Goal: Find specific page/section: Find specific page/section

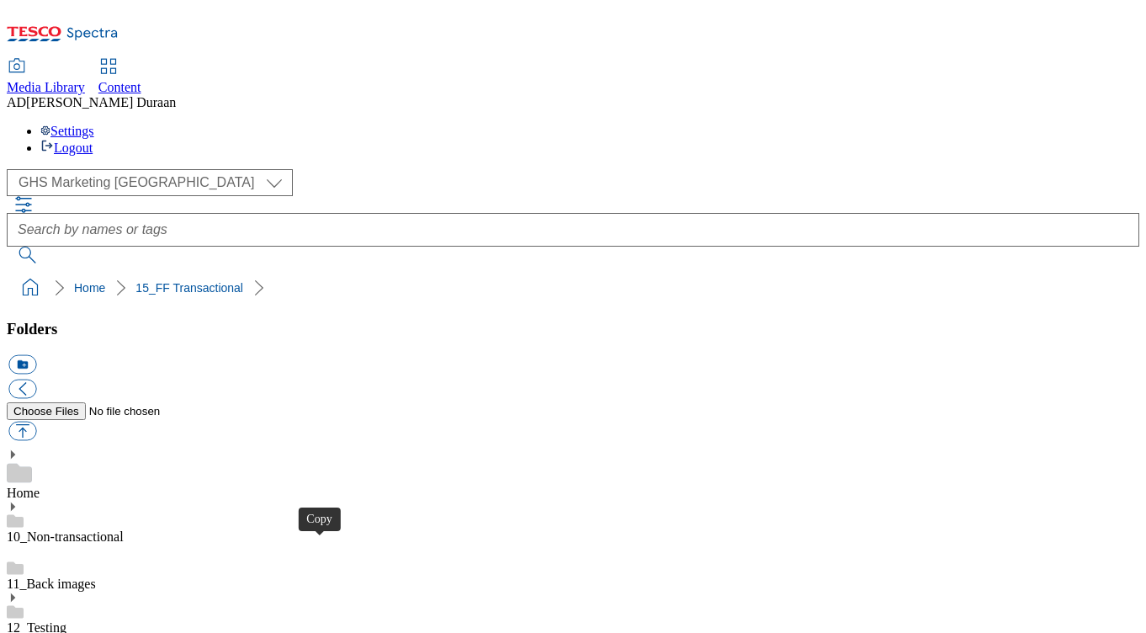
select select "flare-ghs-mktg"
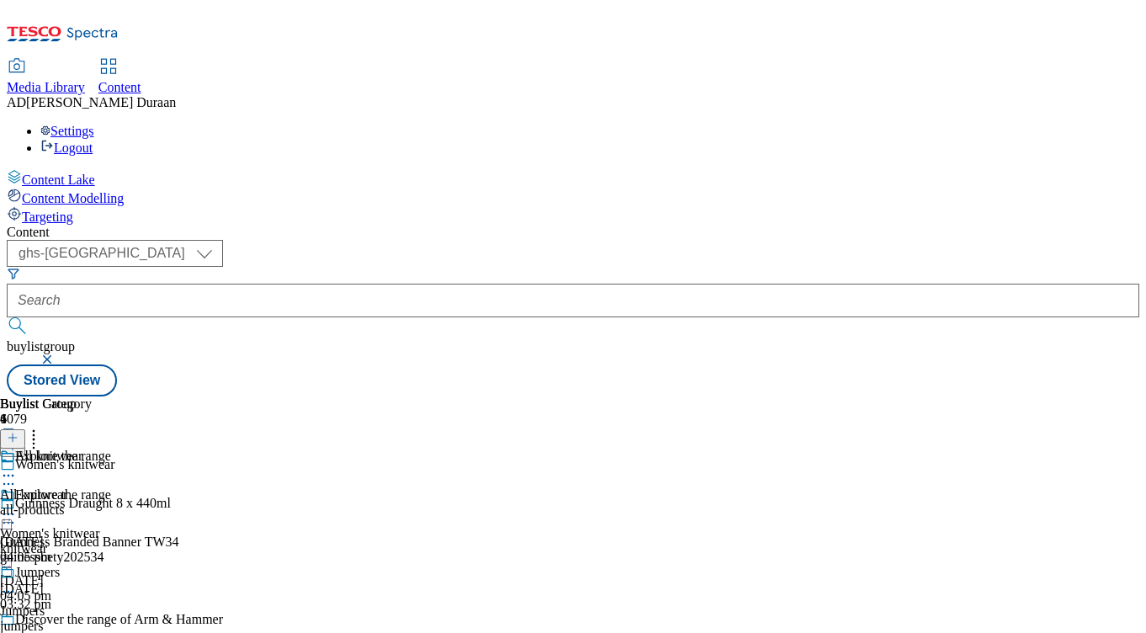
select select "ghs-uk"
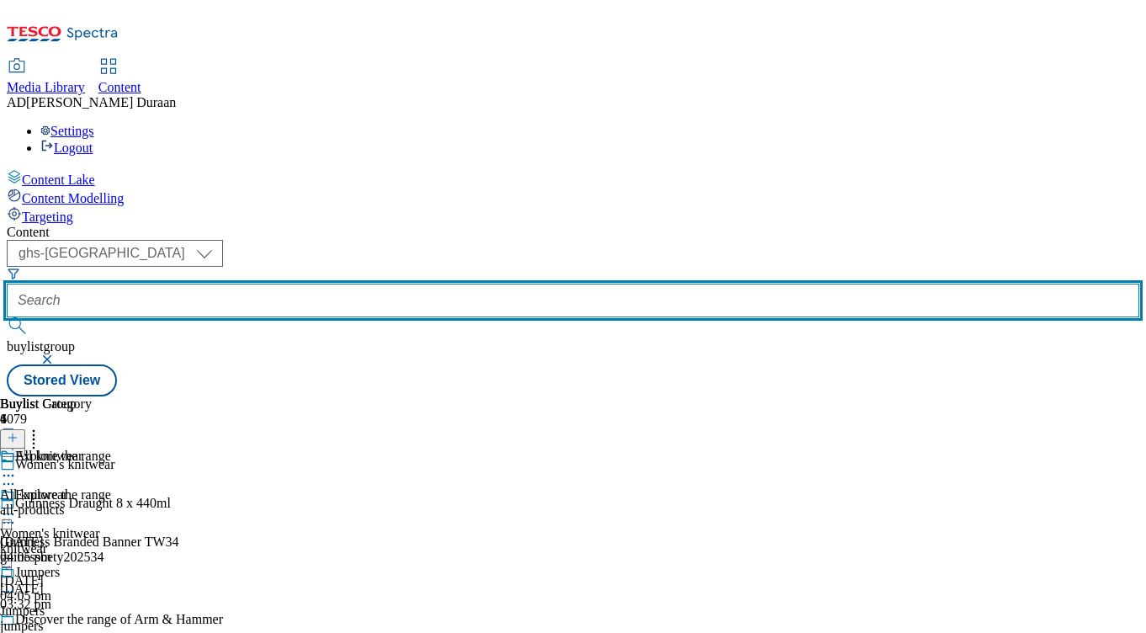
click at [417, 283] on input "text" at bounding box center [573, 300] width 1132 height 34
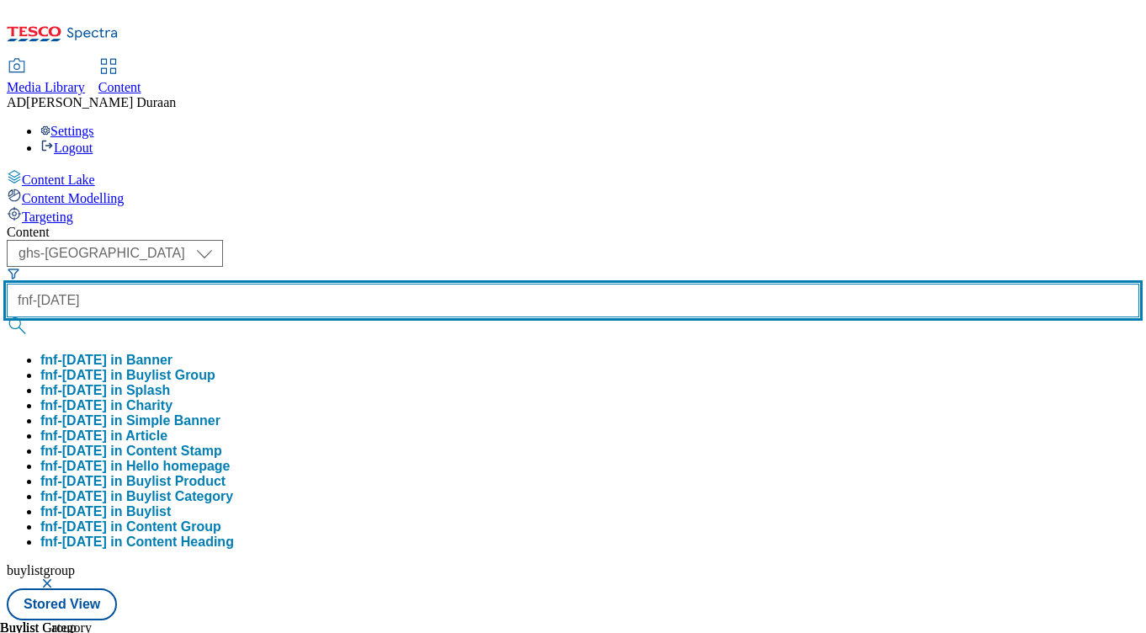
type input "fnf-halloween"
click at [7, 317] on button "submit" at bounding box center [19, 325] width 24 height 17
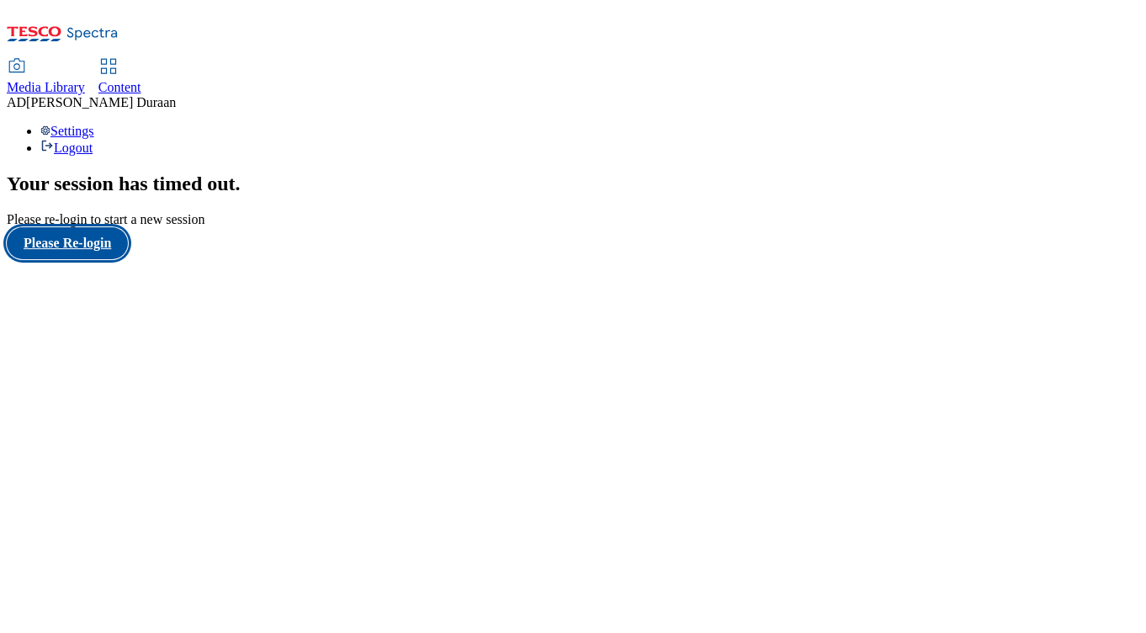
click at [66, 259] on button "Please Re-login" at bounding box center [67, 243] width 121 height 32
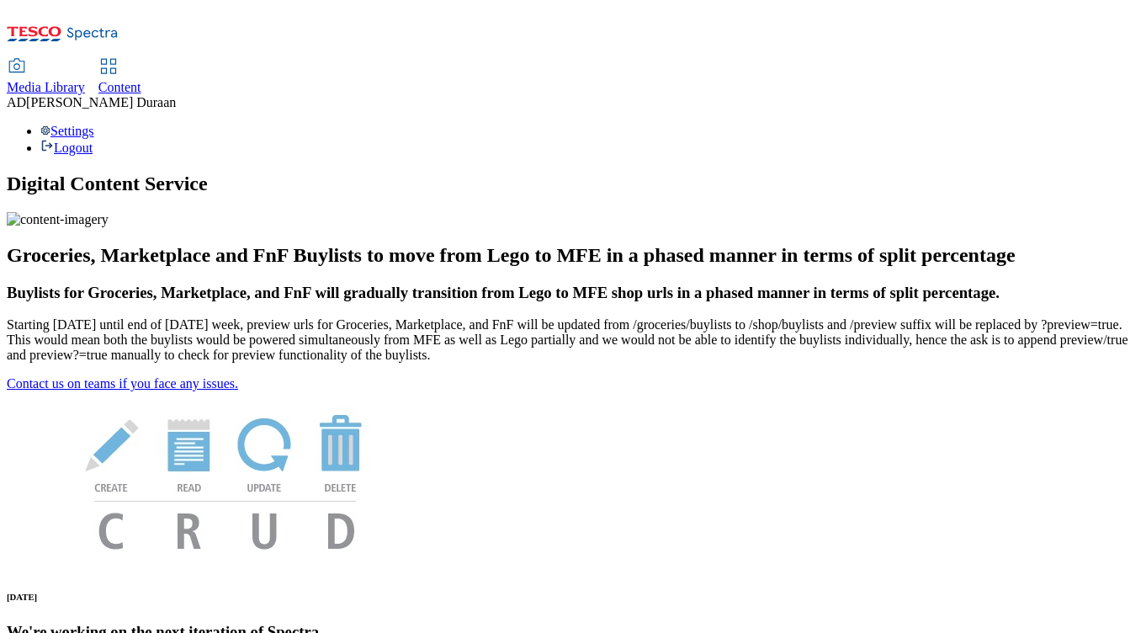
click at [141, 80] on span "Content" at bounding box center [119, 87] width 43 height 14
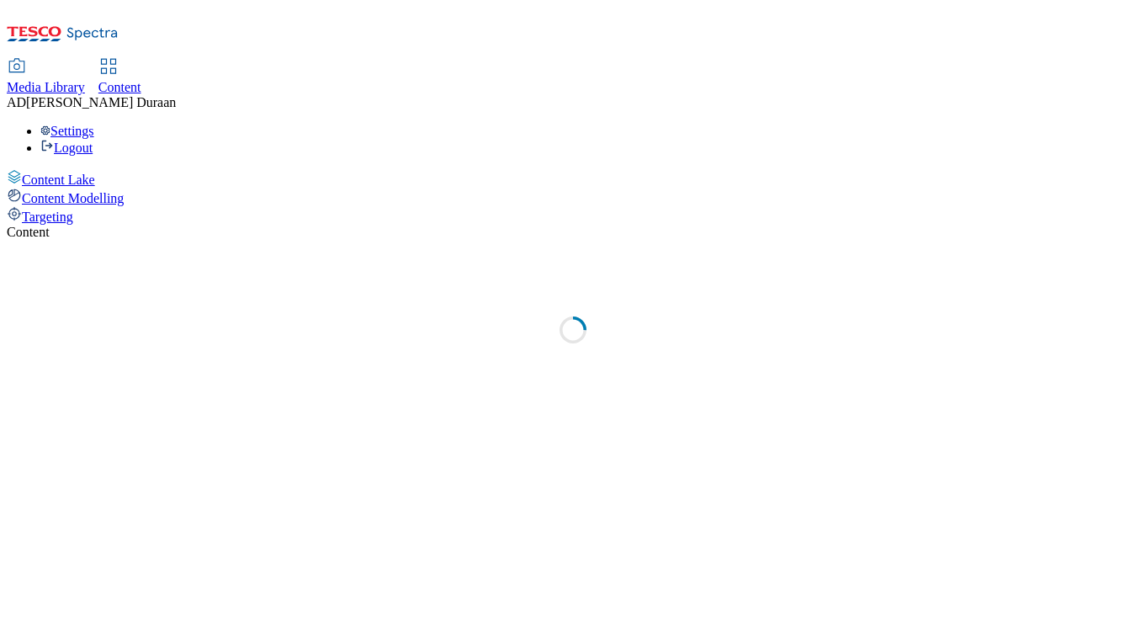
select select "ghs-uk"
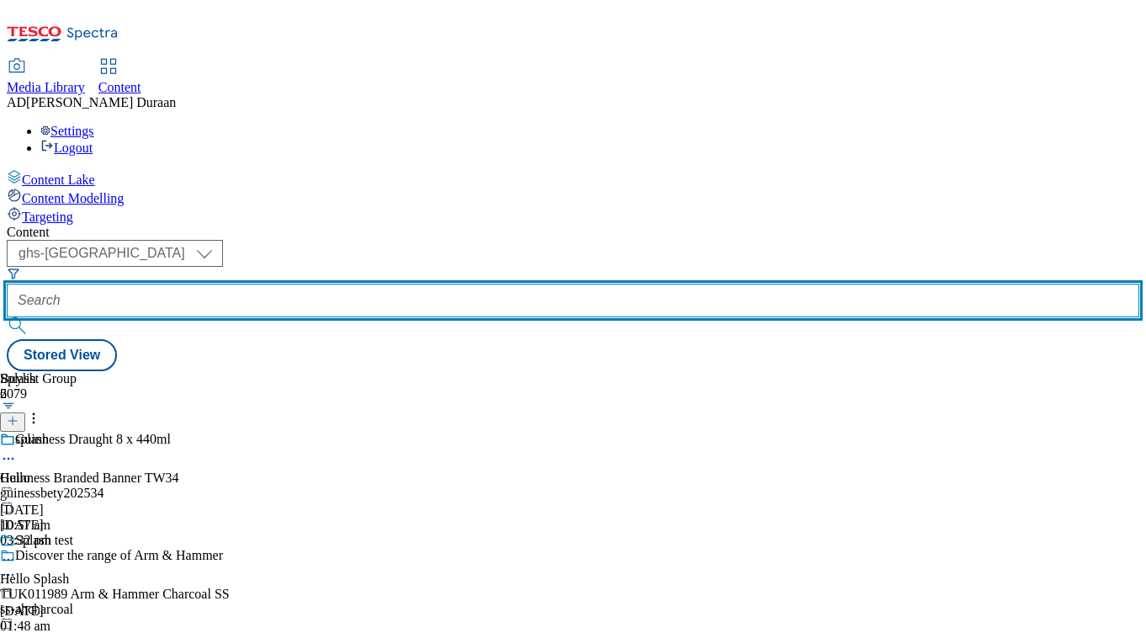
click at [416, 283] on input "text" at bounding box center [573, 300] width 1132 height 34
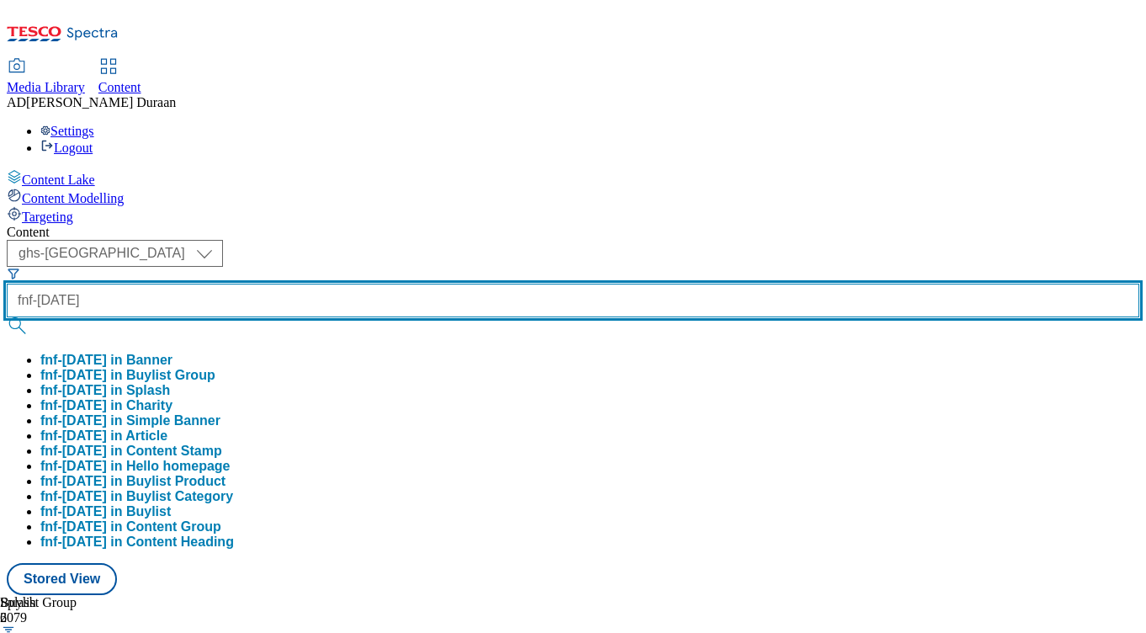
type input "fnf-halloween"
click at [7, 317] on button "submit" at bounding box center [19, 325] width 24 height 17
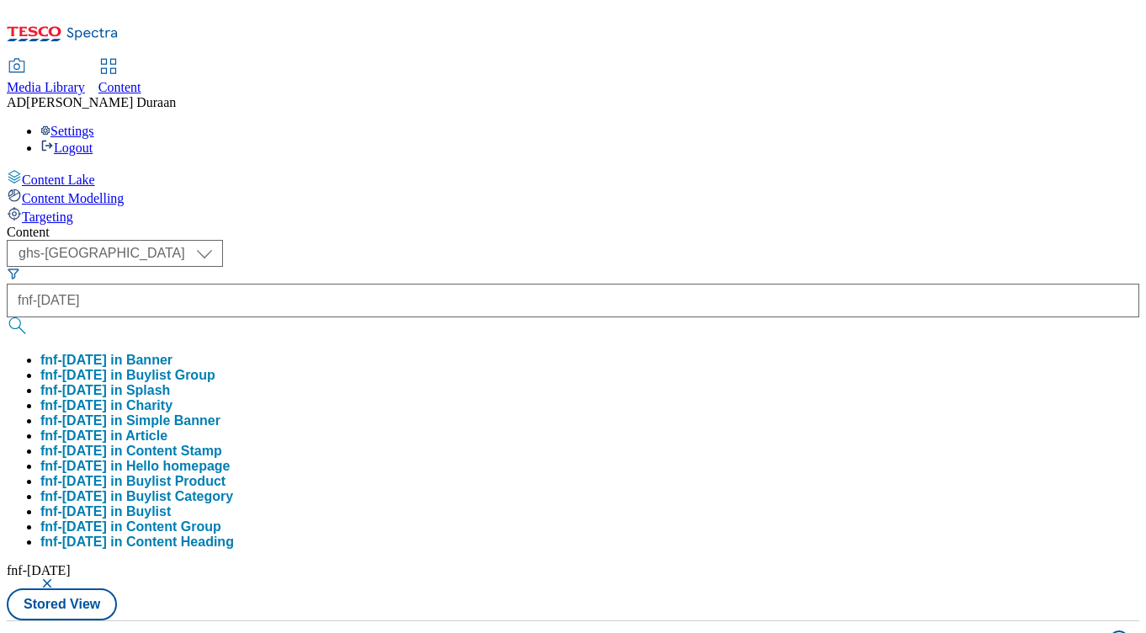
click at [656, 240] on div "( optional ) ghs-roi ghs-uk ghs-uk fnf-halloween fnf-halloween in Banner fnf-ha…" at bounding box center [573, 430] width 1132 height 380
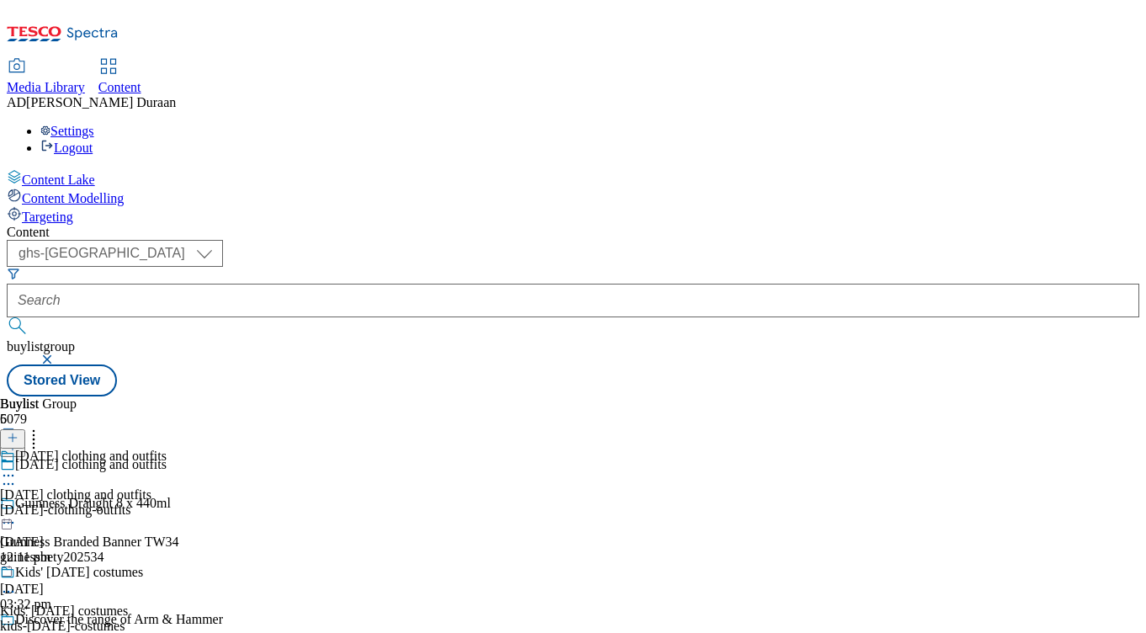
click at [17, 467] on icon at bounding box center [8, 475] width 17 height 17
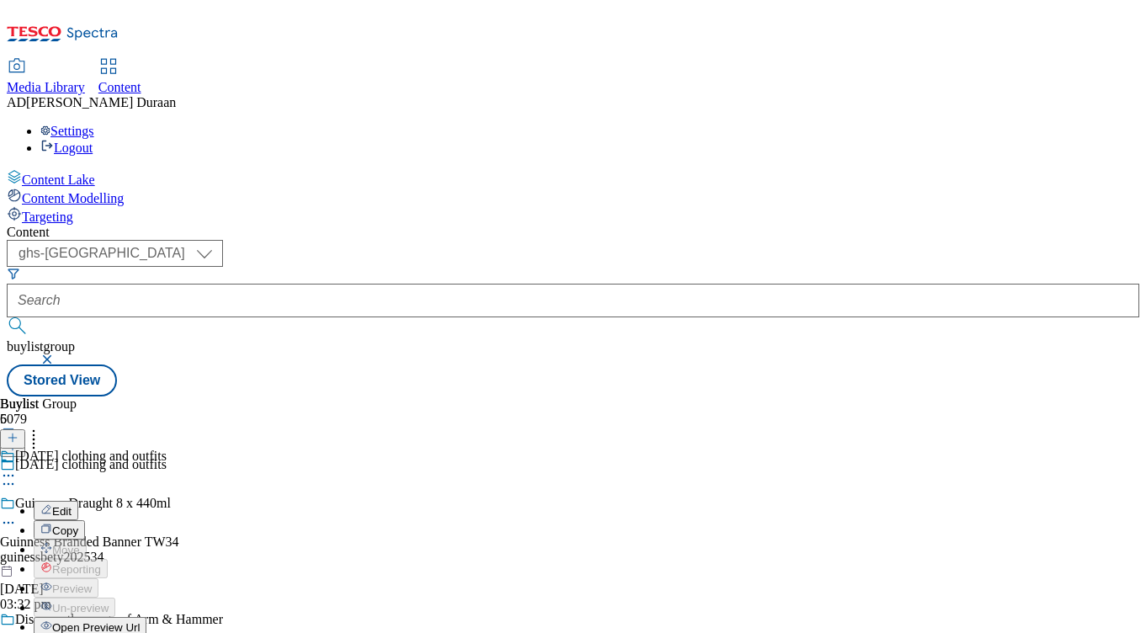
click at [140, 621] on span "Open Preview Url" at bounding box center [95, 627] width 87 height 13
